Goal: Information Seeking & Learning: Check status

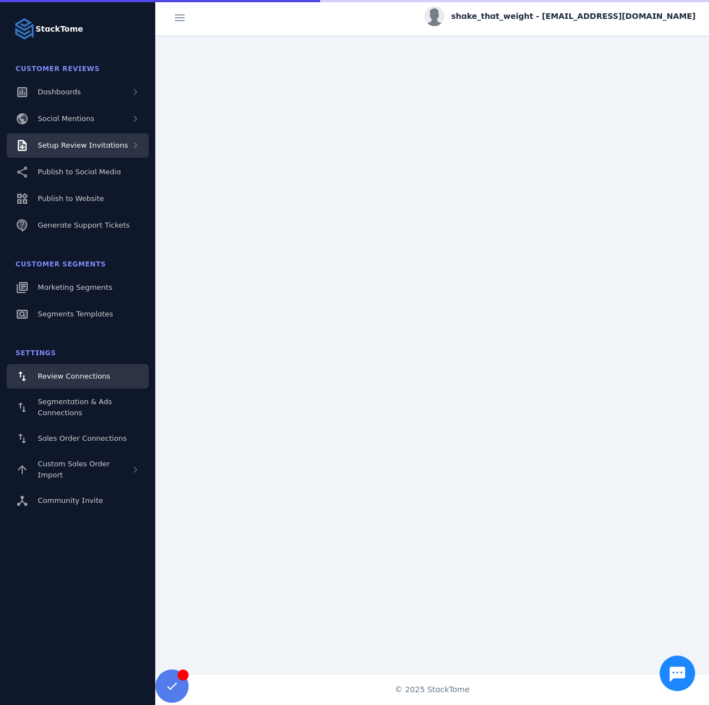
click at [98, 147] on span "Setup Review Invitations" at bounding box center [83, 145] width 90 height 8
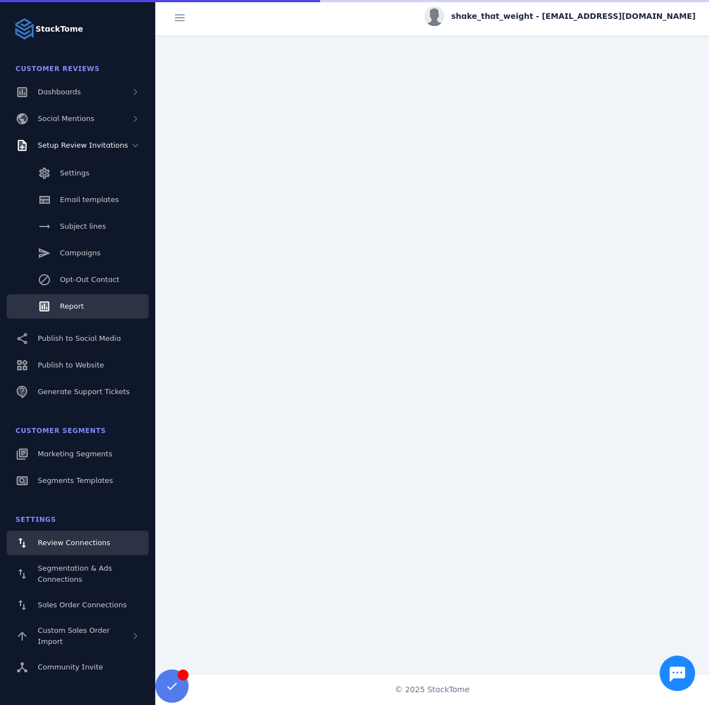
click at [75, 305] on span "Report" at bounding box center [72, 306] width 24 height 8
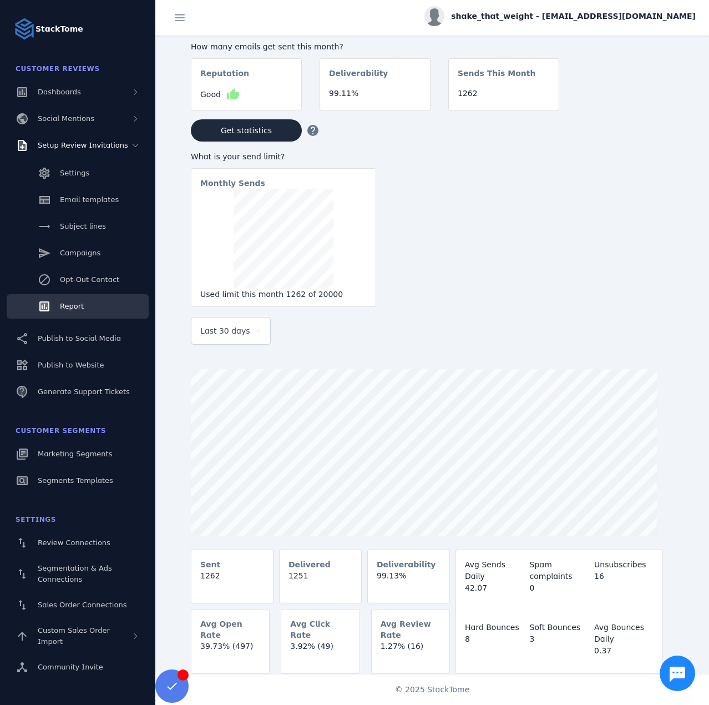
click at [226, 341] on div "Last 30 days" at bounding box center [230, 330] width 61 height 27
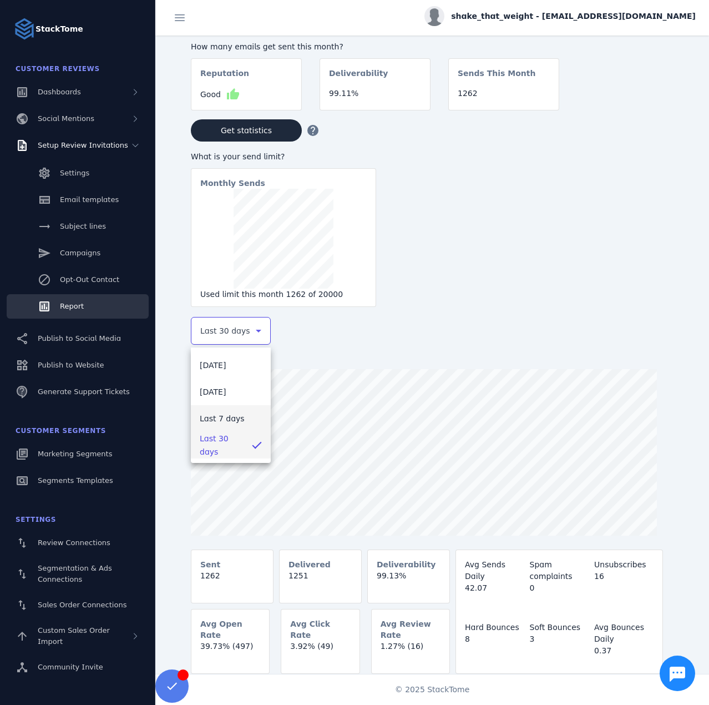
click at [225, 418] on span "Last 7 days" at bounding box center [222, 418] width 45 height 13
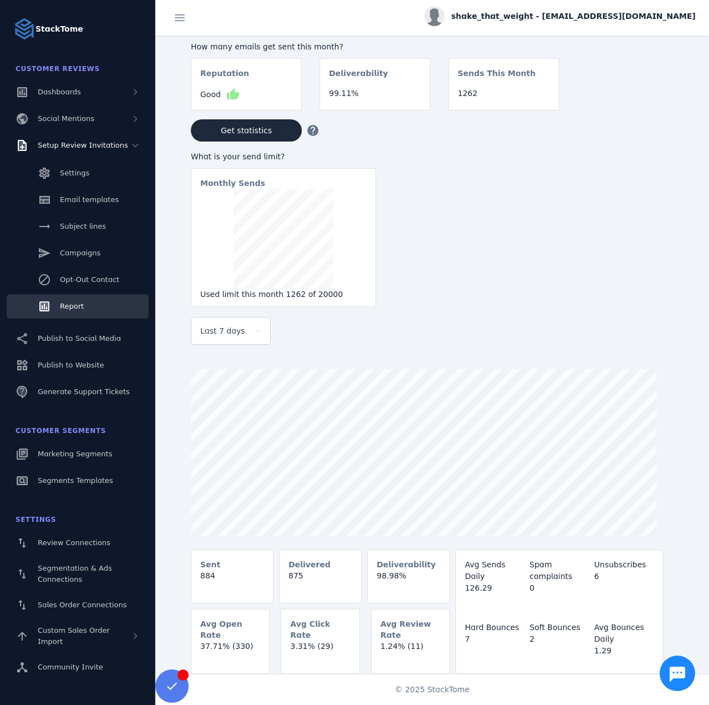
click at [555, 22] on div "shake_that_weight - [EMAIL_ADDRESS][DOMAIN_NAME]" at bounding box center [559, 16] width 271 height 20
click at [648, 110] on span "Sign out" at bounding box center [661, 106] width 32 height 13
